Goal: Information Seeking & Learning: Find specific page/section

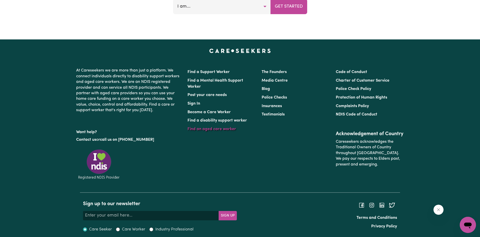
scroll to position [2182, 0]
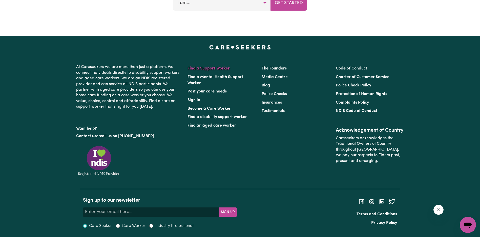
click at [223, 68] on link "Find a Support Worker" at bounding box center [208, 68] width 42 height 4
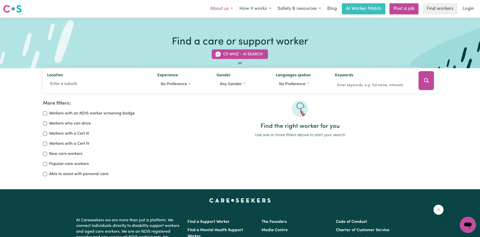
click at [234, 9] on button "About us" at bounding box center [221, 9] width 29 height 11
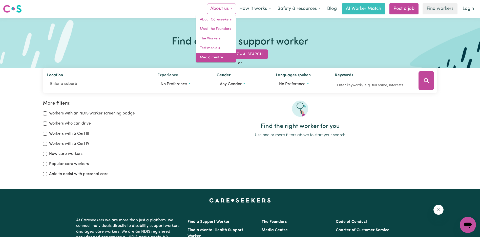
click at [218, 59] on link "Media Centre" at bounding box center [216, 58] width 40 height 10
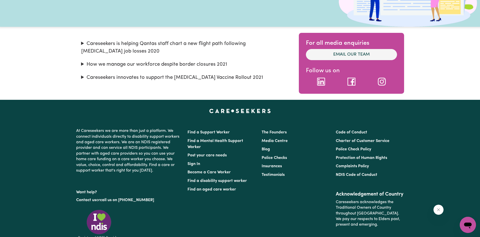
scroll to position [92, 0]
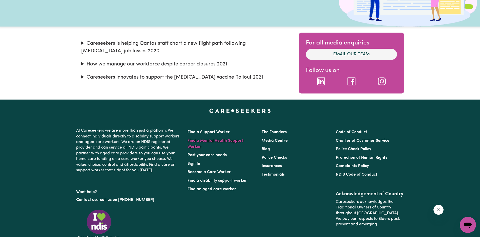
click at [221, 142] on link "Find a Mental Health Support Worker" at bounding box center [215, 144] width 56 height 10
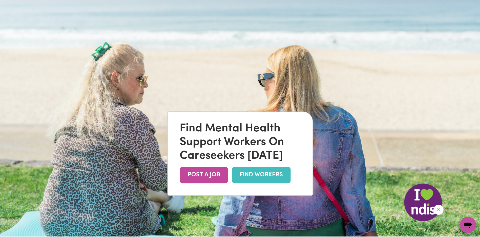
scroll to position [25, 0]
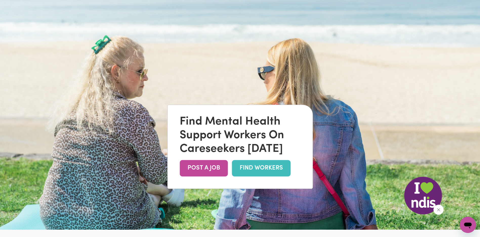
click at [249, 167] on link "FIND WORKERS" at bounding box center [261, 168] width 59 height 16
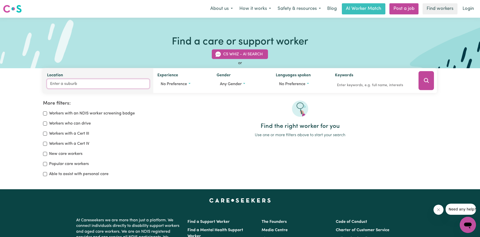
click at [75, 83] on input "Location" at bounding box center [98, 83] width 102 height 9
click at [59, 82] on input "NSW2000" at bounding box center [98, 83] width 102 height 9
type input "[GEOGRAPHIC_DATA] 2000"
